Goal: Check status: Check status

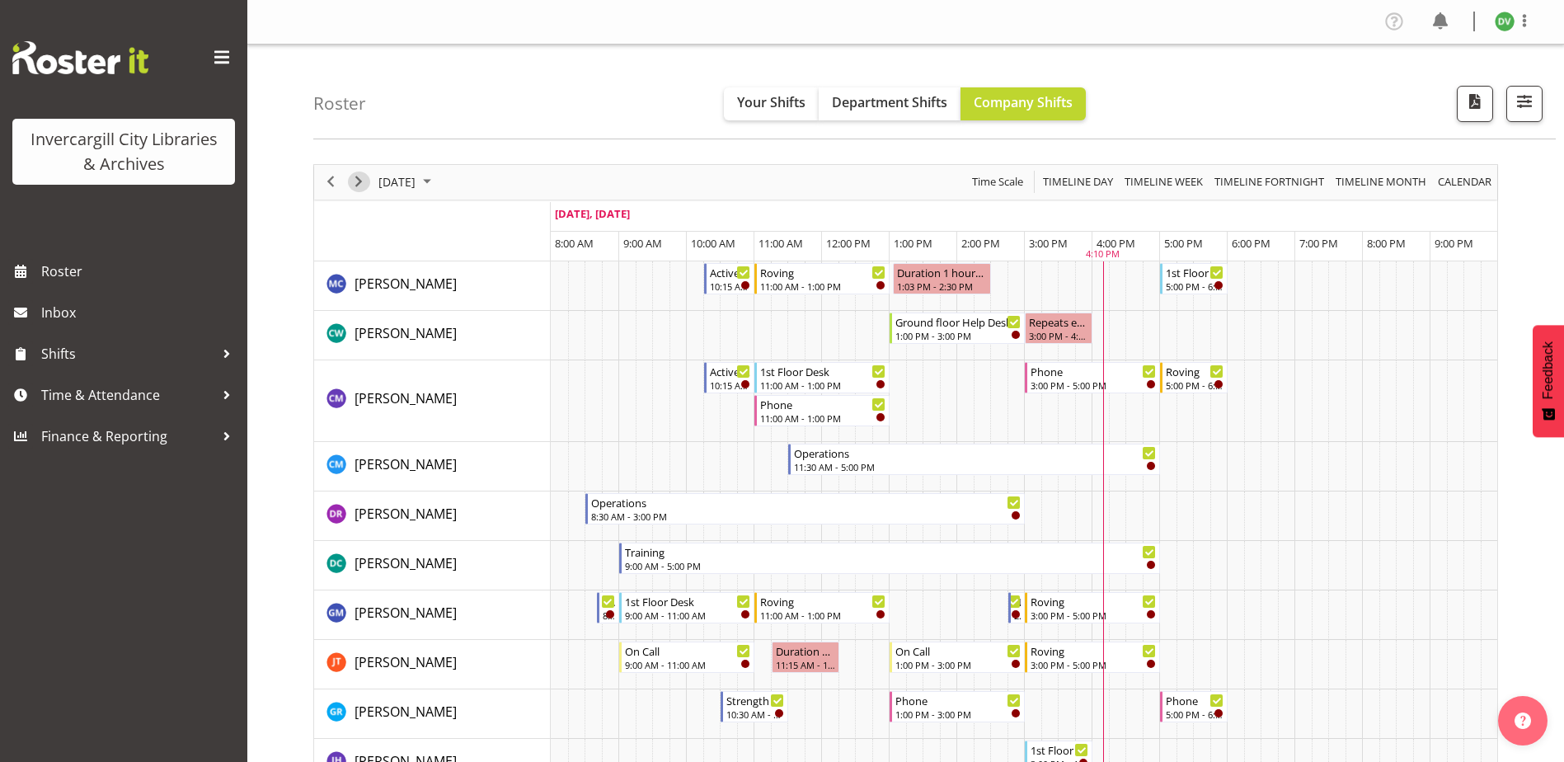
click at [356, 181] on span "Next" at bounding box center [359, 181] width 20 height 21
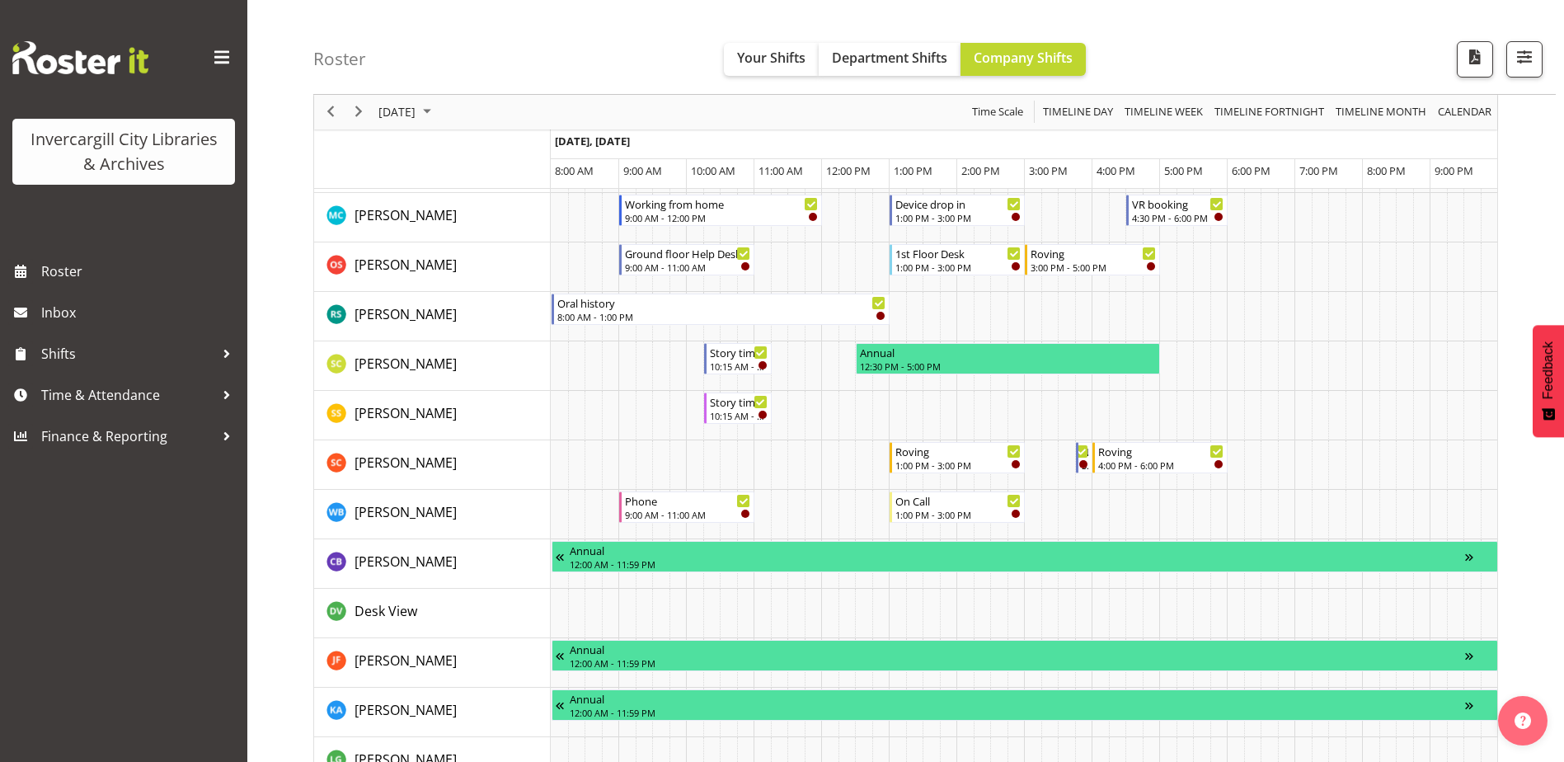
scroll to position [1237, 0]
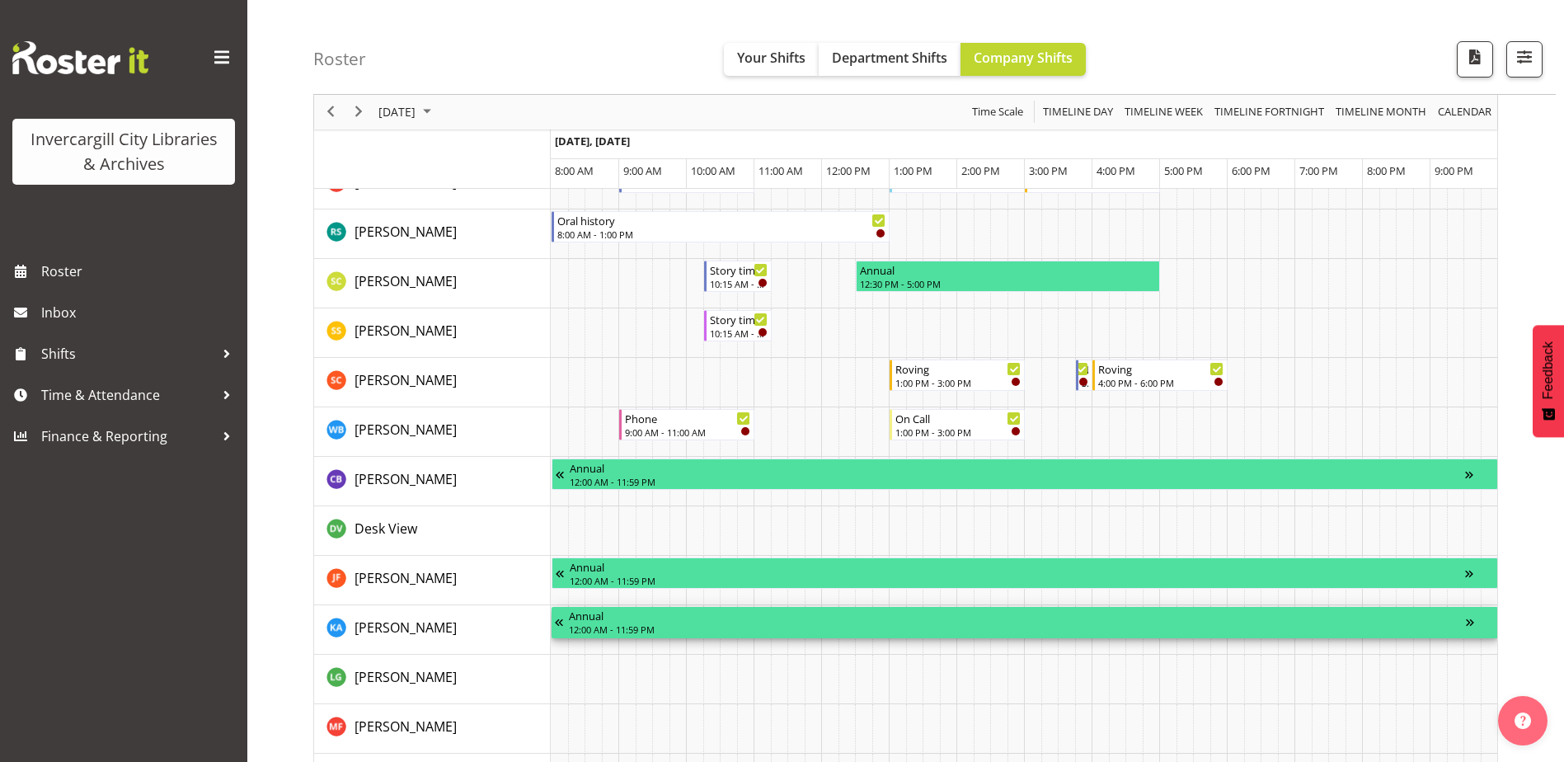
click at [598, 618] on div "Annual" at bounding box center [1017, 615] width 897 height 16
click at [947, 631] on div "12:00 AM - 11:59 PM" at bounding box center [1017, 628] width 897 height 13
click at [1475, 621] on div "Timeline Day of September 24, 2025" at bounding box center [1480, 622] width 29 height 31
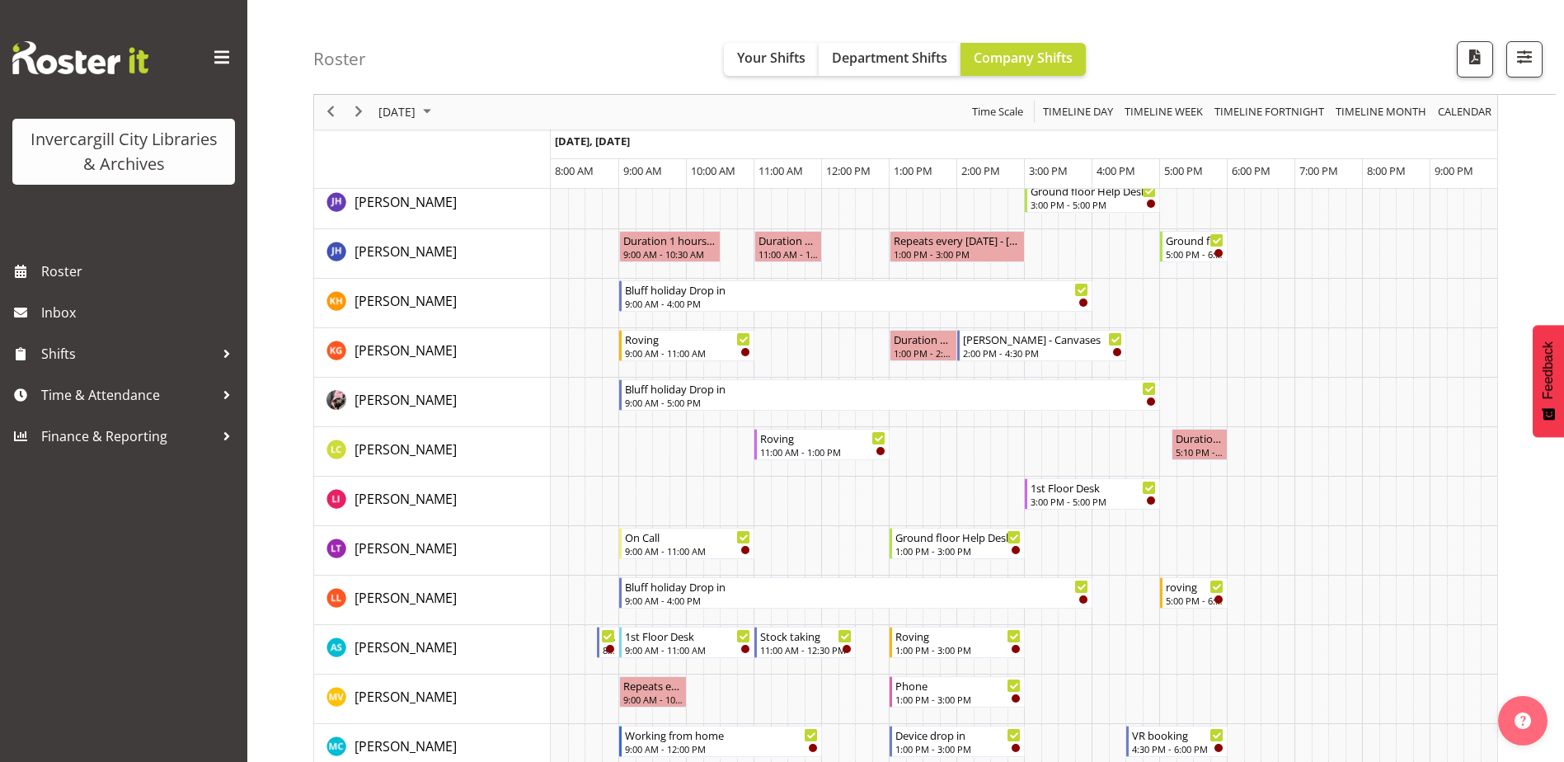
scroll to position [594, 0]
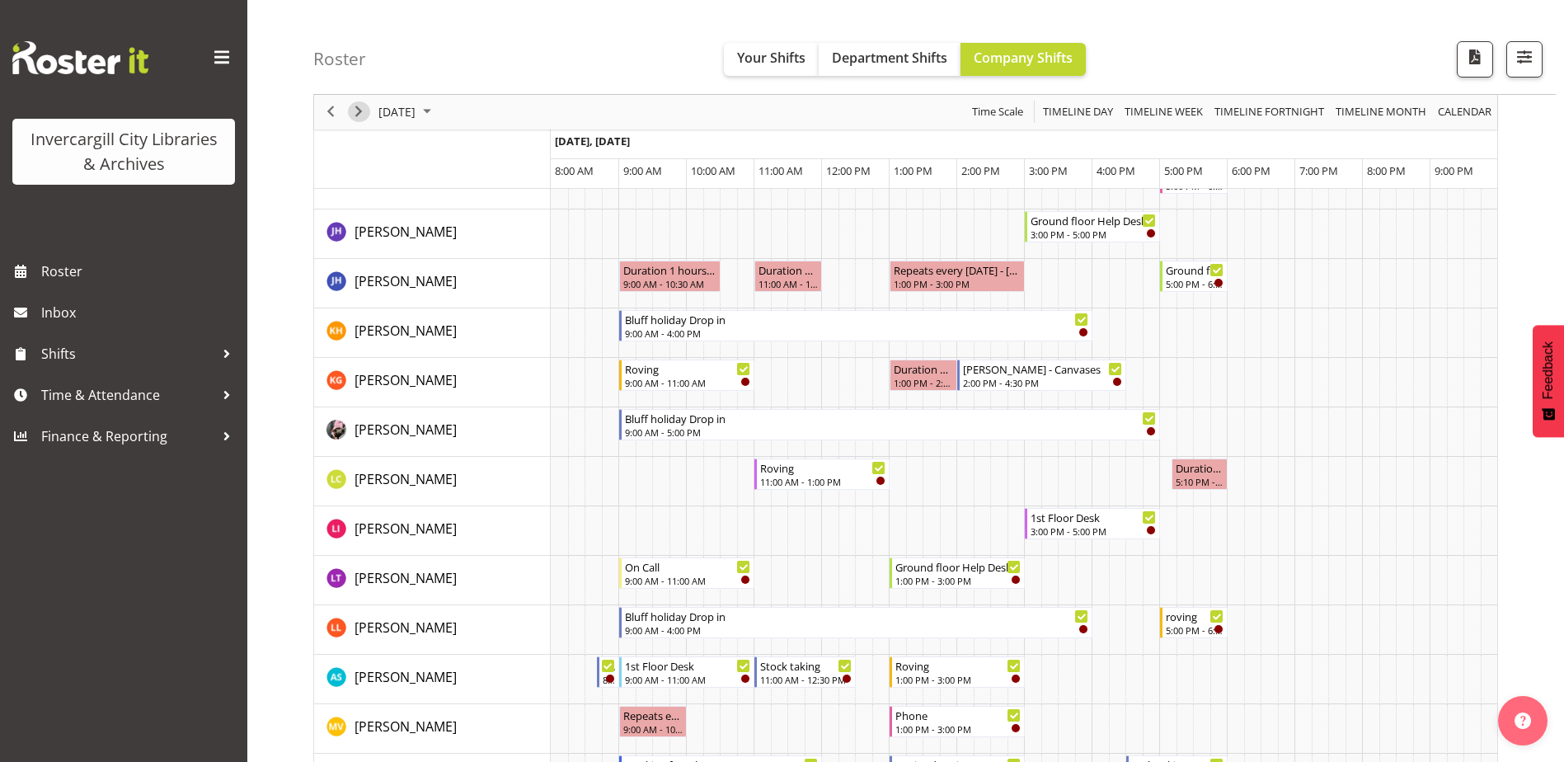
click at [357, 111] on span "Next" at bounding box center [359, 112] width 20 height 21
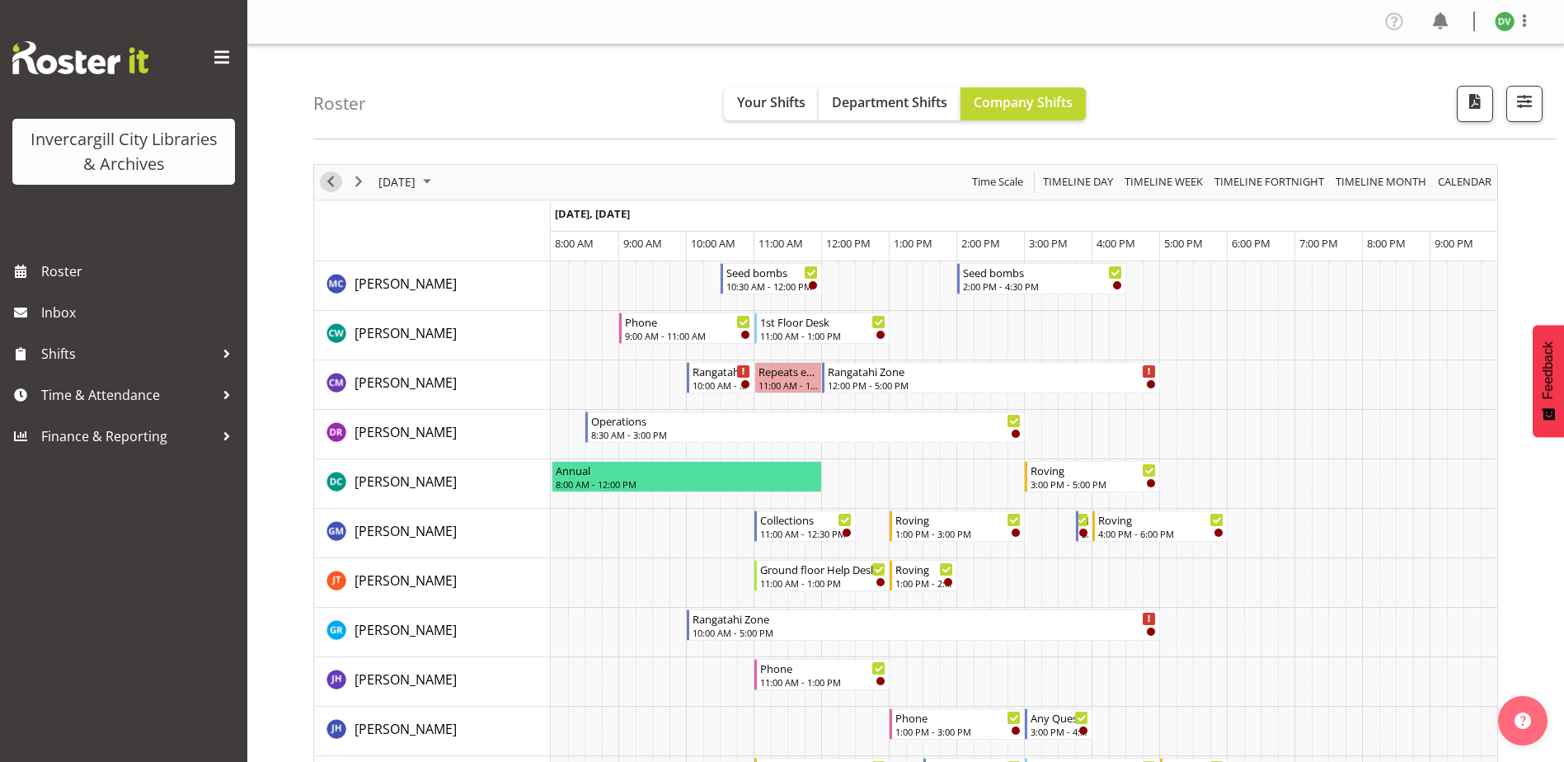
click at [331, 180] on span "Previous" at bounding box center [331, 181] width 20 height 21
click at [0, 0] on div "Timeline Day of September 25, 2025" at bounding box center [0, 0] width 0 height 0
